Goal: Task Accomplishment & Management: Use online tool/utility

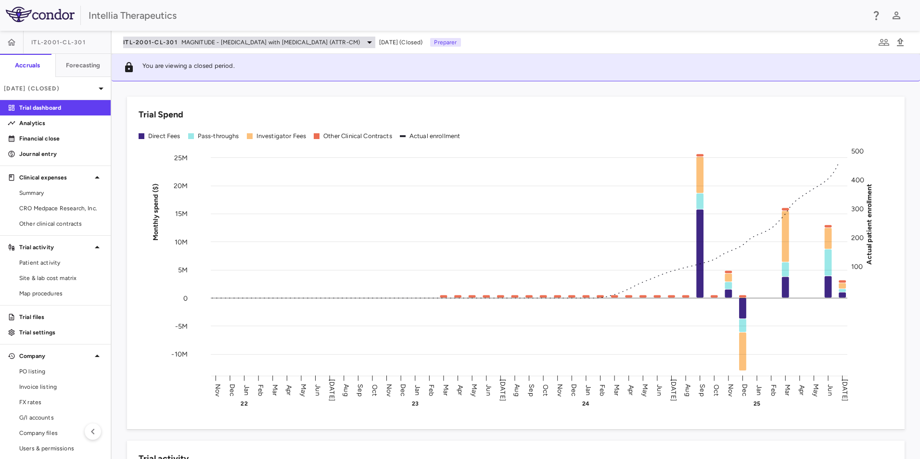
click at [291, 47] on div "ITL-2001-CL-301 MAGNITUDE - [MEDICAL_DATA] with [MEDICAL_DATA] (ATTR-CM) [DATE]…" at bounding box center [516, 42] width 808 height 23
click at [293, 43] on span "MAGNITUDE - [MEDICAL_DATA] with [MEDICAL_DATA] (ATTR-CM)" at bounding box center [270, 42] width 178 height 9
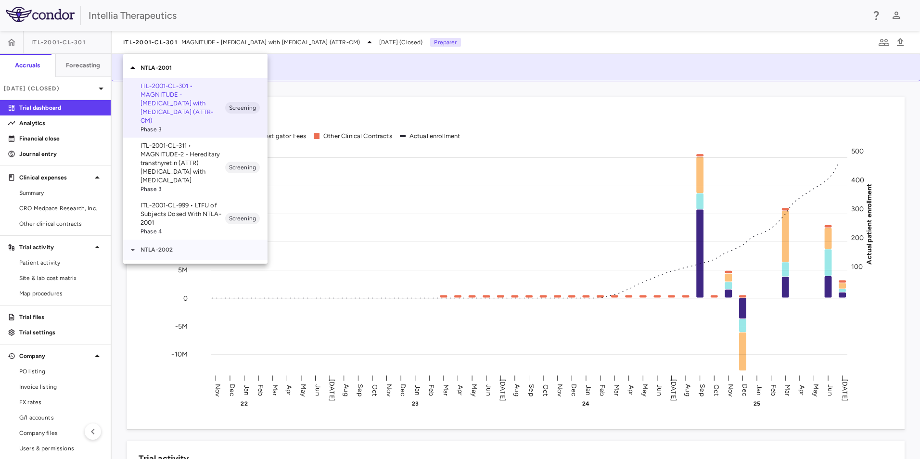
click at [168, 240] on div "NTLA-2002" at bounding box center [195, 250] width 144 height 20
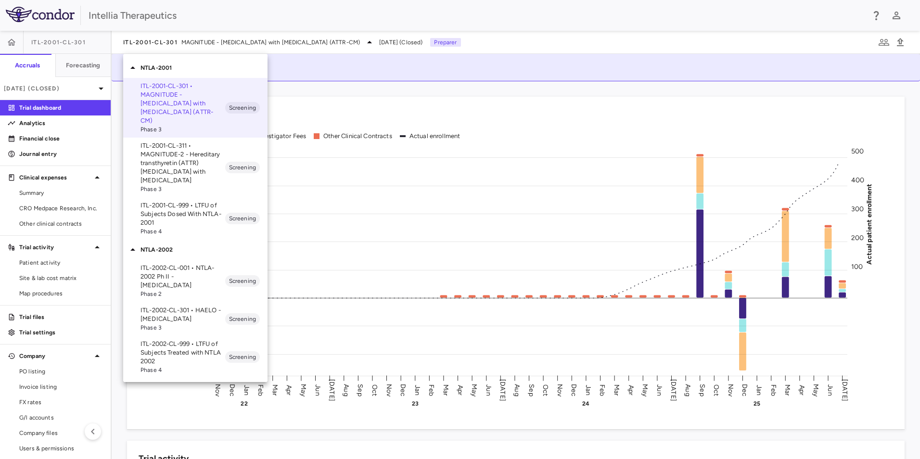
click at [189, 306] on p "ITL-2002-CL-301 • HAELO - [MEDICAL_DATA]" at bounding box center [182, 314] width 85 height 17
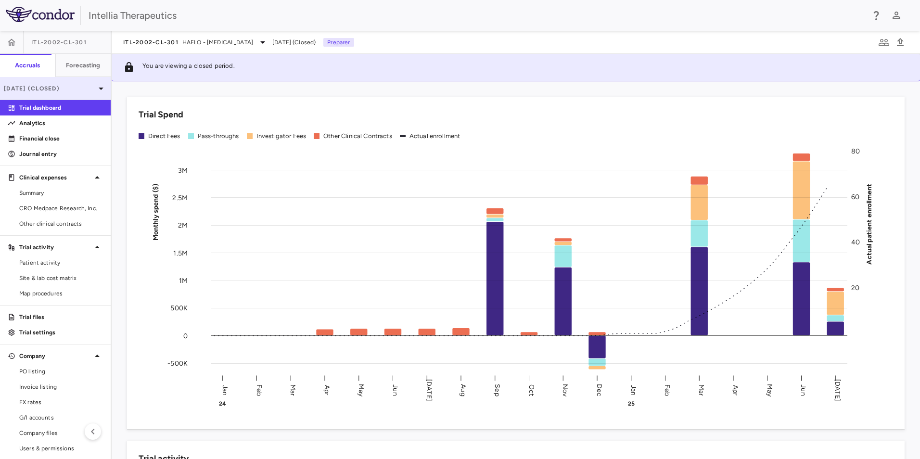
click at [95, 91] on icon at bounding box center [101, 89] width 12 height 12
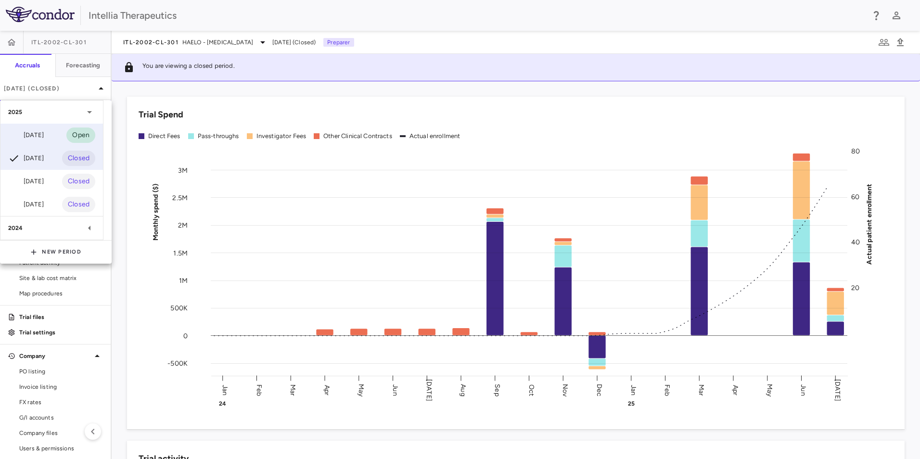
click at [55, 133] on div "[DATE] Open" at bounding box center [51, 135] width 102 height 23
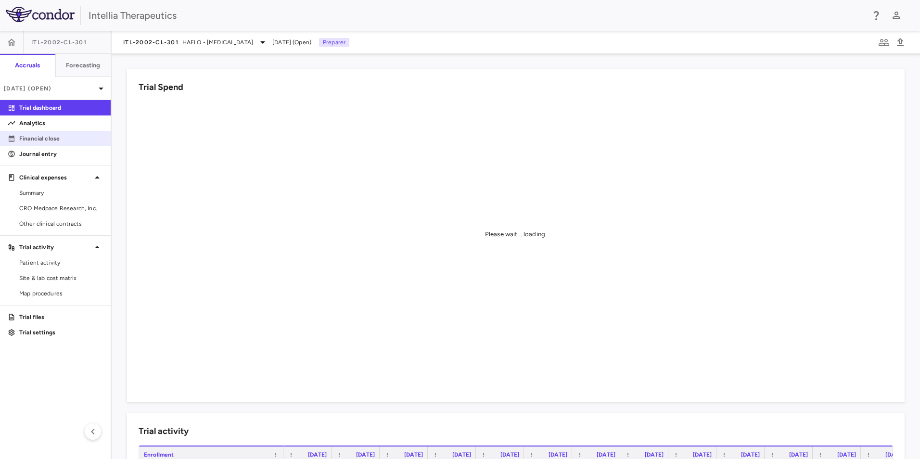
click at [49, 141] on p "Financial close" at bounding box center [61, 138] width 84 height 9
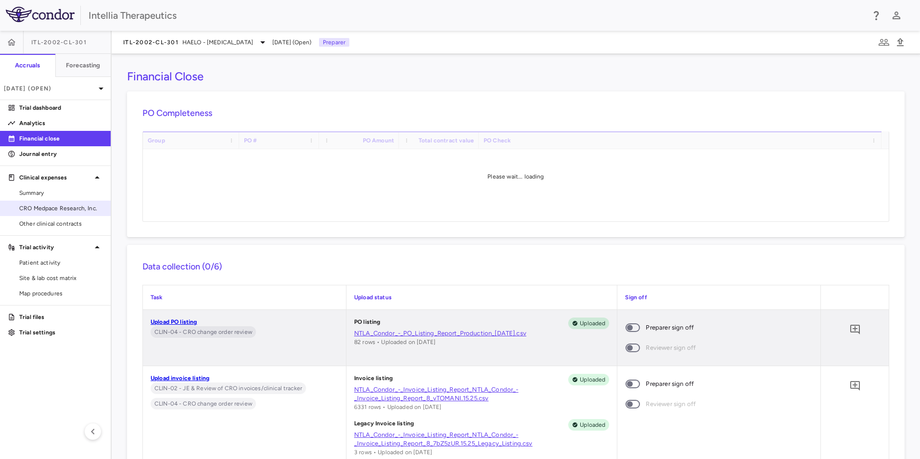
click at [64, 206] on span "CRO Medpace Research, Inc." at bounding box center [61, 208] width 84 height 9
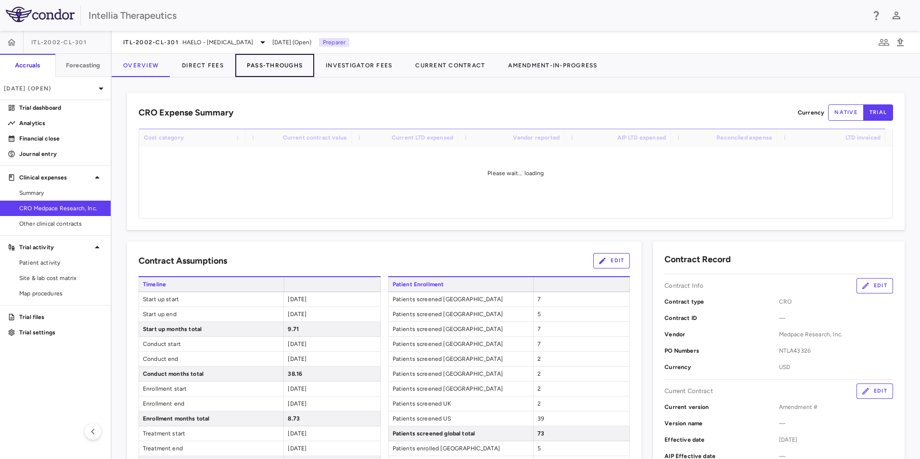
click at [262, 64] on button "Pass-Throughs" at bounding box center [274, 65] width 79 height 23
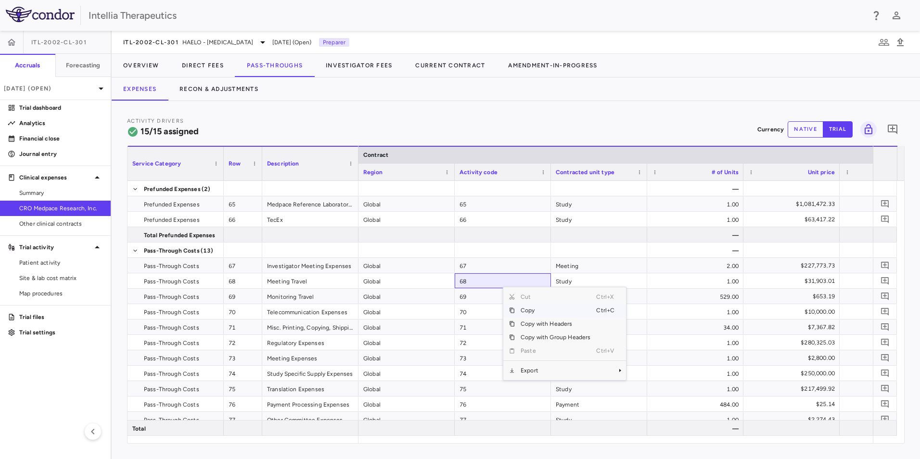
click at [702, 105] on div "Activity Drivers 15/15 assigned Currency native trial 0 Service Category Drag h…" at bounding box center [516, 280] width 808 height 358
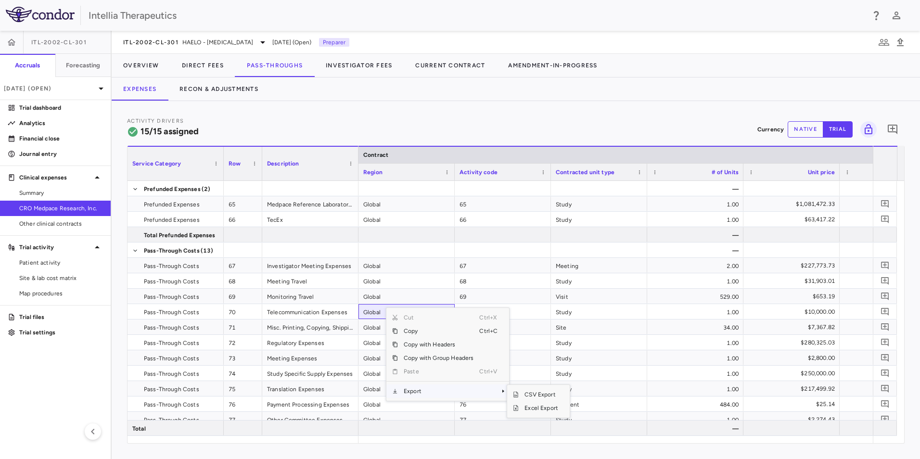
click at [430, 391] on span "Export" at bounding box center [438, 390] width 81 height 13
click at [541, 410] on span "Excel Export" at bounding box center [541, 407] width 45 height 13
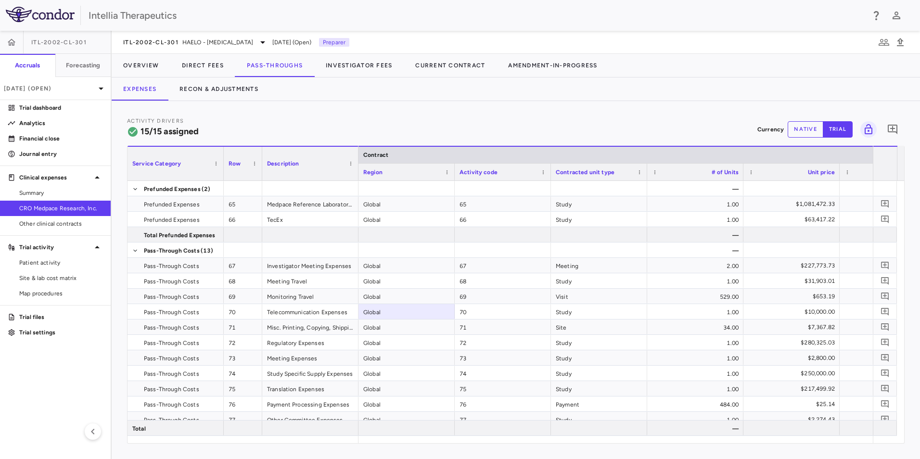
click at [542, 104] on div "Activity Drivers 15/15 assigned Currency native trial 0 Service Category Drag h…" at bounding box center [516, 280] width 808 height 358
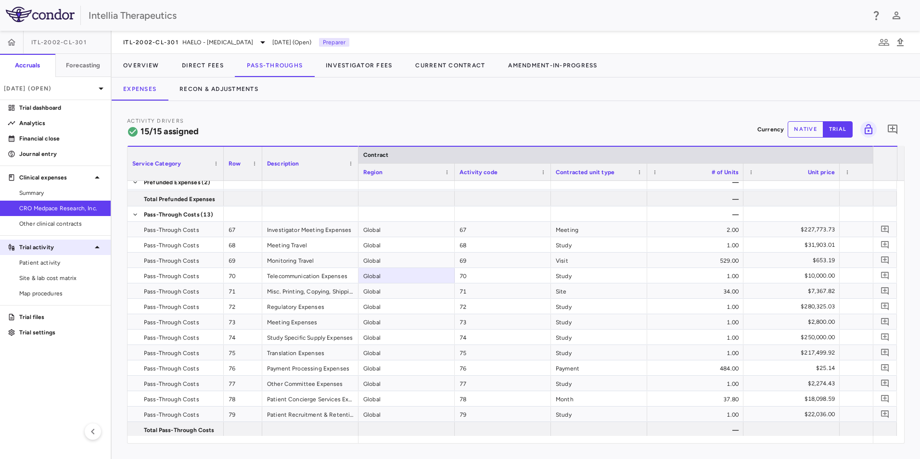
scroll to position [53, 0]
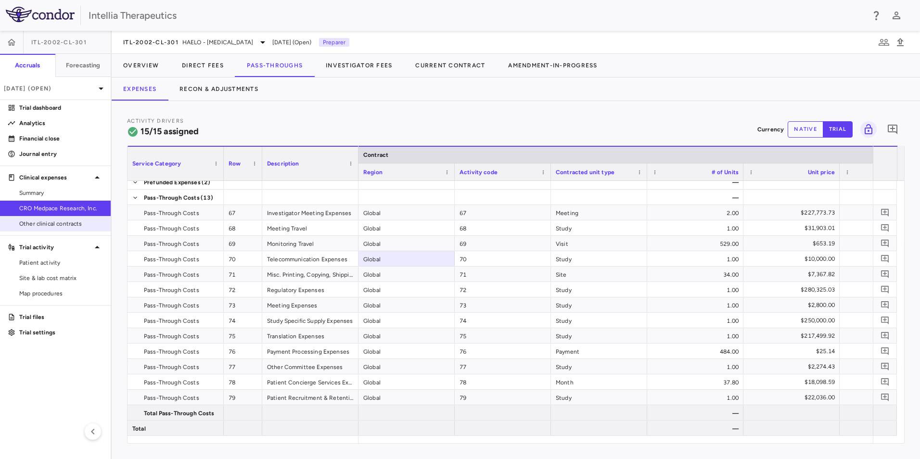
click at [47, 222] on span "Other clinical contracts" at bounding box center [61, 223] width 84 height 9
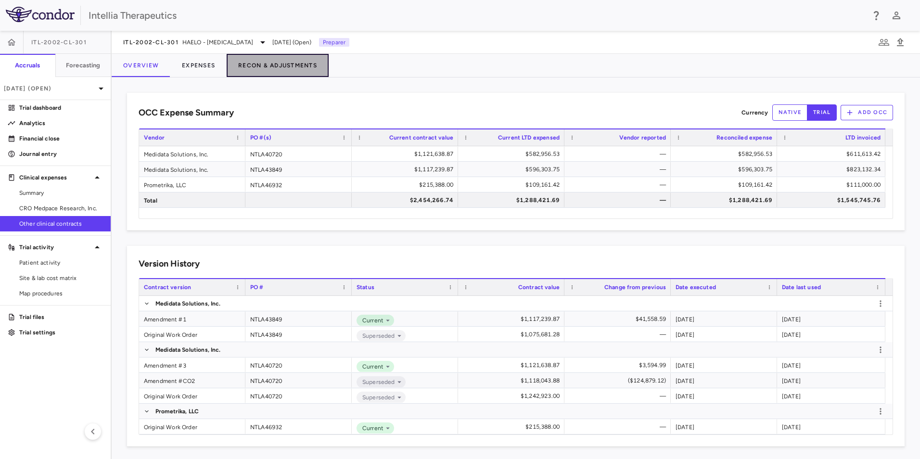
click at [306, 65] on button "Recon & Adjustments" at bounding box center [278, 65] width 102 height 23
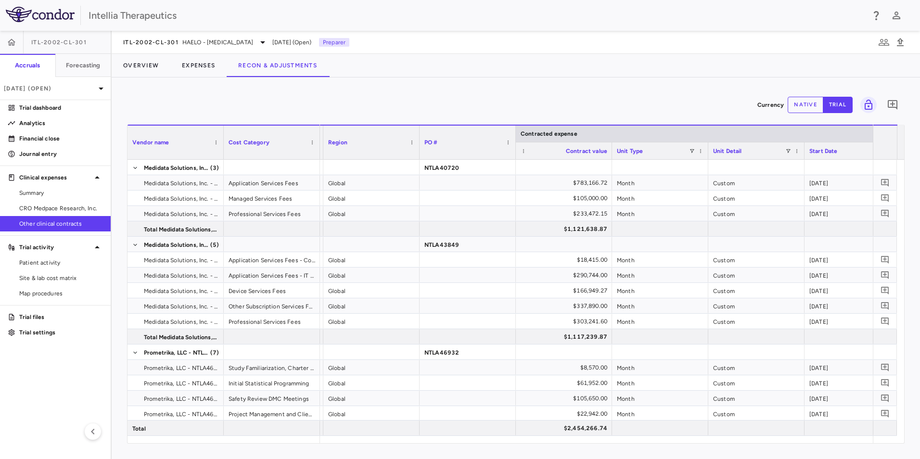
scroll to position [0, 114]
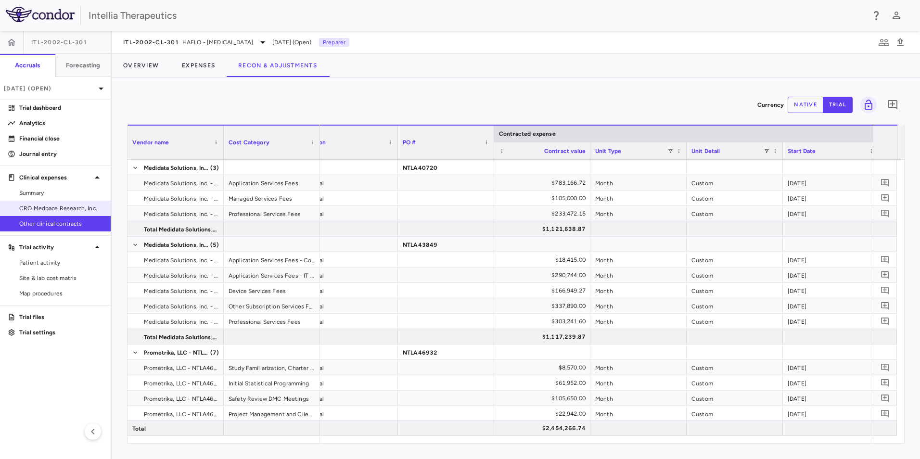
click at [69, 207] on span "CRO Medpace Research, Inc." at bounding box center [61, 208] width 84 height 9
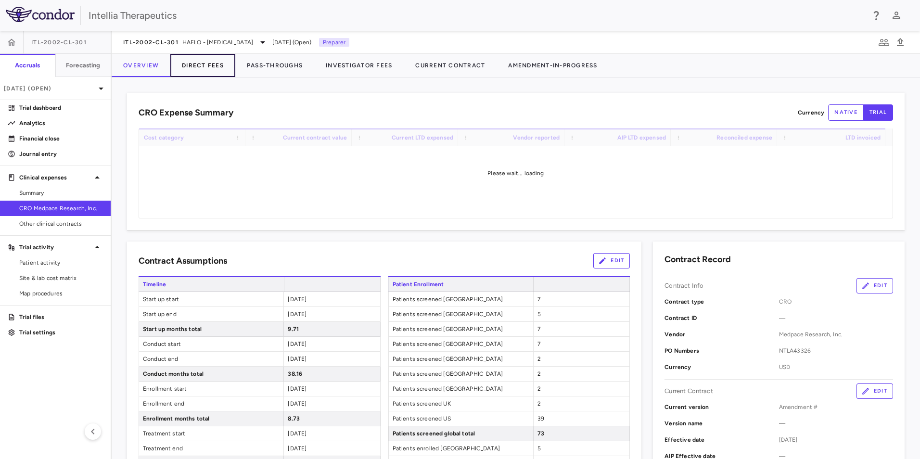
click at [221, 68] on button "Direct Fees" at bounding box center [202, 65] width 65 height 23
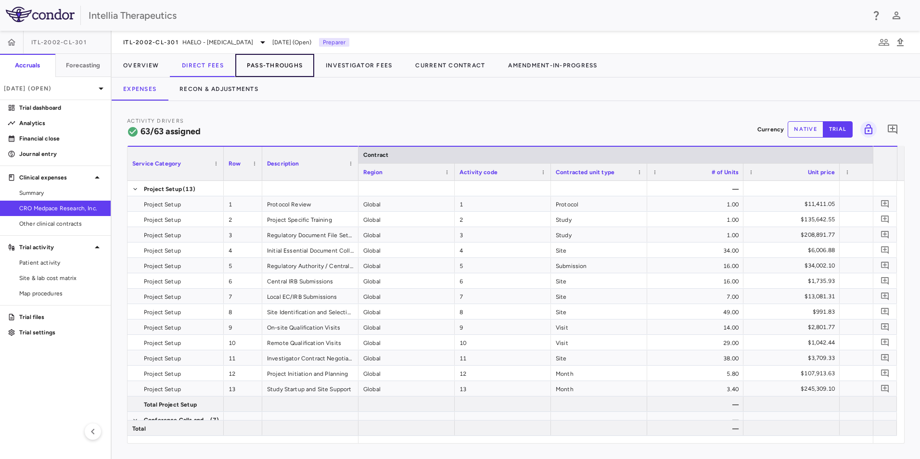
click at [293, 71] on button "Pass-Throughs" at bounding box center [274, 65] width 79 height 23
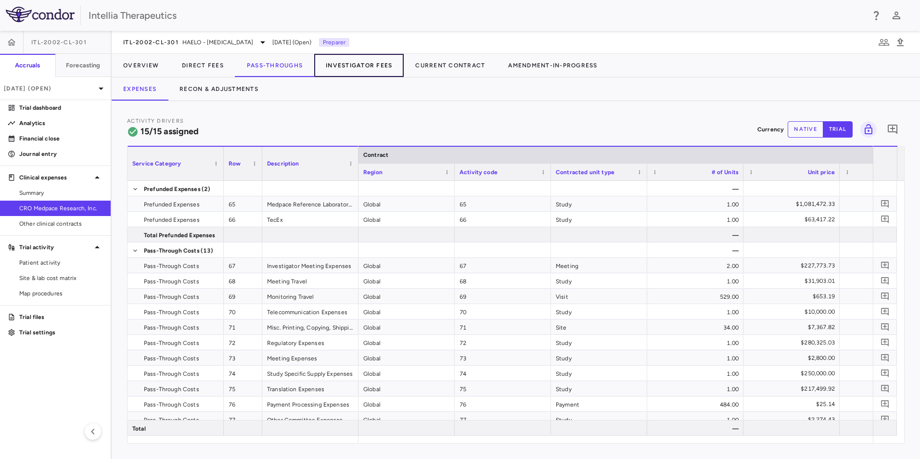
click at [360, 66] on button "Investigator Fees" at bounding box center [358, 65] width 89 height 23
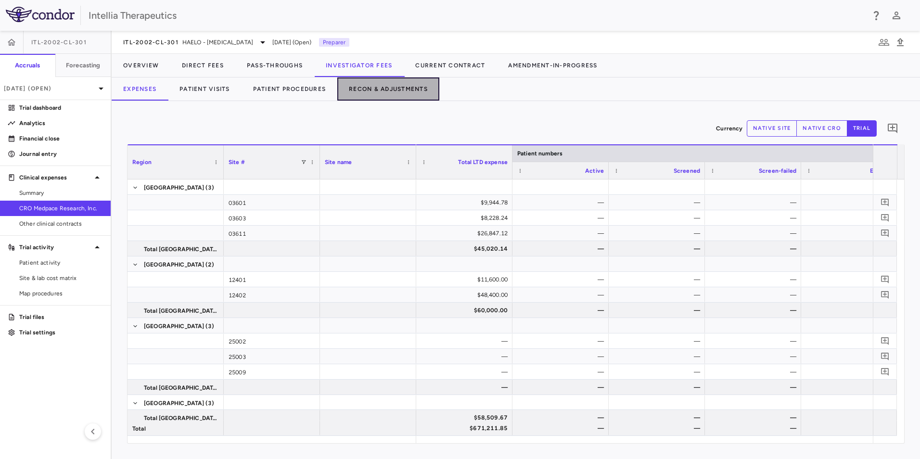
click at [367, 86] on button "Recon & Adjustments" at bounding box center [388, 88] width 102 height 23
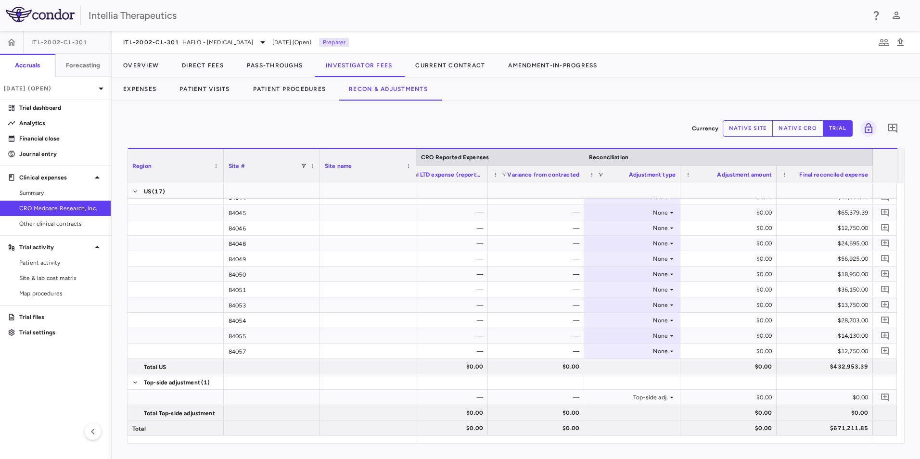
click at [799, 130] on button "native cro" at bounding box center [797, 128] width 51 height 16
